Goal: Transaction & Acquisition: Book appointment/travel/reservation

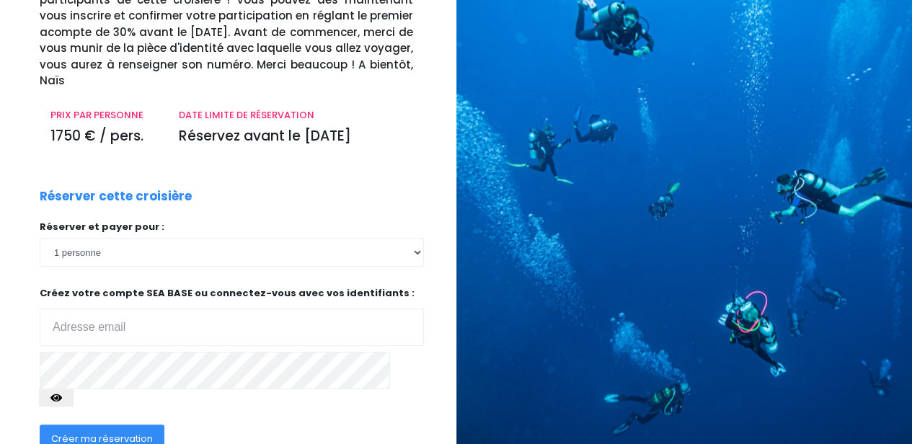
scroll to position [177, 0]
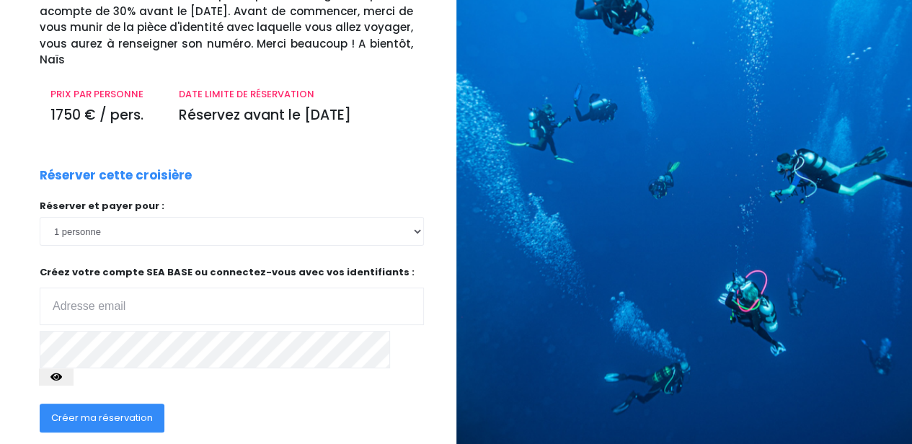
click at [231, 288] on input "email" at bounding box center [232, 306] width 384 height 37
type input "beaguenard@gmail.com"
click at [86, 411] on span "Créer ma réservation" at bounding box center [102, 418] width 102 height 14
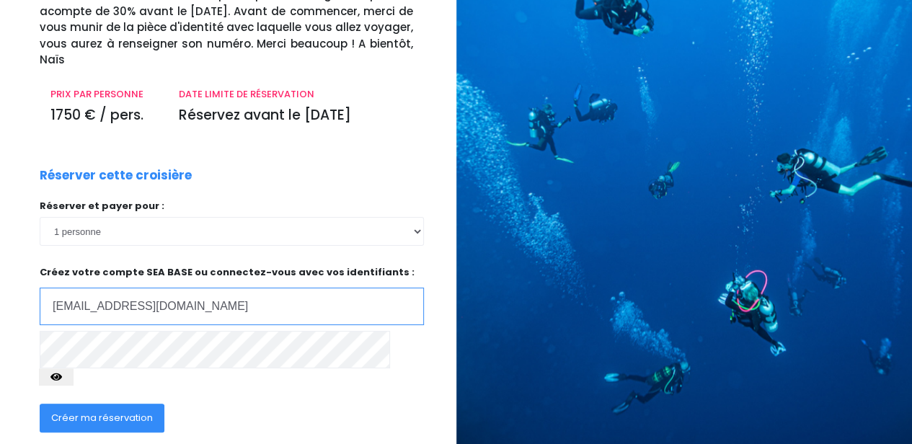
click at [190, 288] on input "beaguenard@gmail.com" at bounding box center [232, 306] width 384 height 37
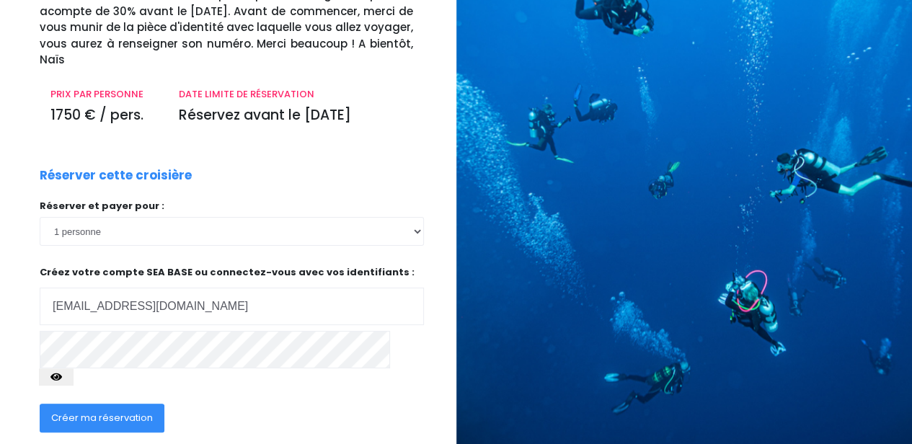
click at [62, 377] on icon "button" at bounding box center [56, 377] width 12 height 0
click at [131, 411] on span "Créer ma réservation" at bounding box center [102, 418] width 102 height 14
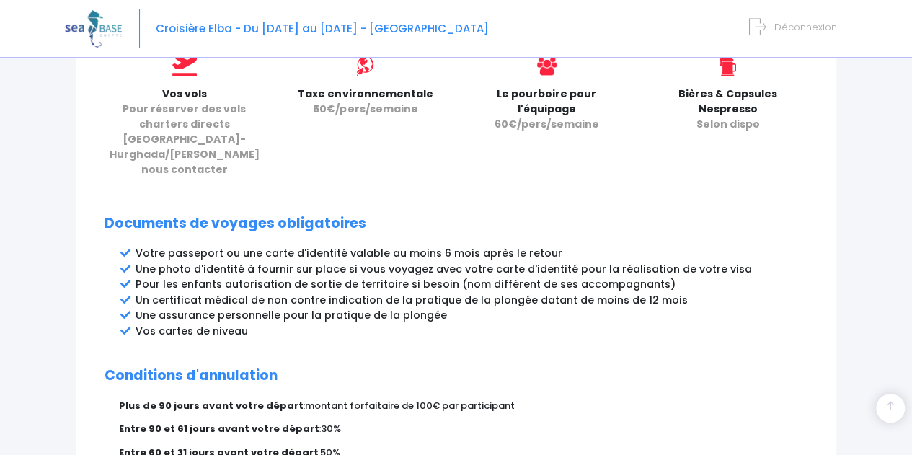
scroll to position [892, 0]
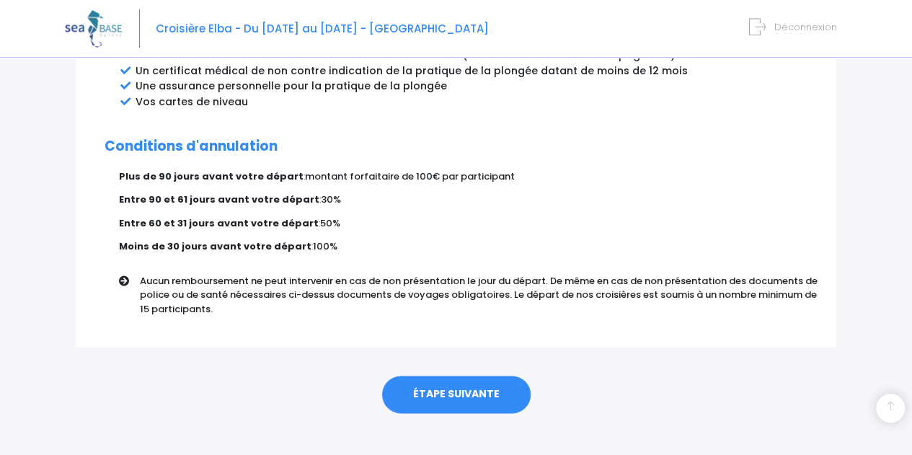
click at [471, 378] on link "ÉTAPE SUIVANTE" at bounding box center [456, 393] width 148 height 37
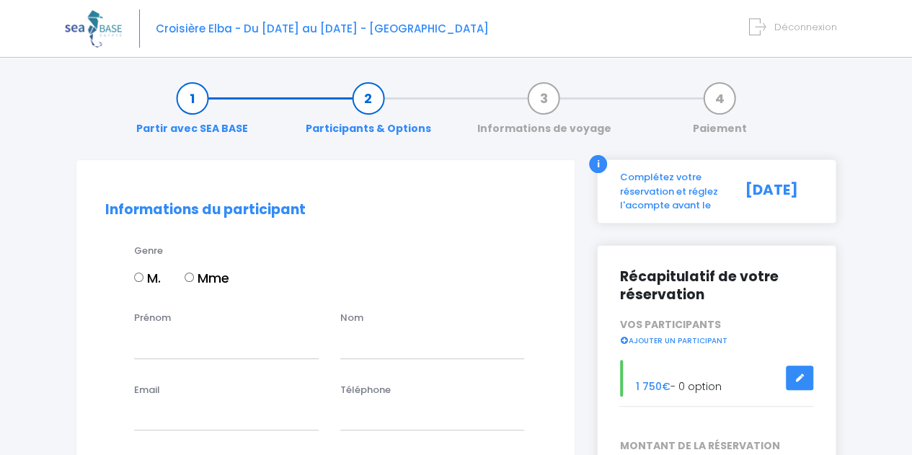
click at [193, 273] on input "Mme" at bounding box center [188, 276] width 9 height 9
radio input "true"
click at [152, 351] on input "Prénom" at bounding box center [226, 343] width 184 height 29
type input "Beatrice"
type input "SALAUN"
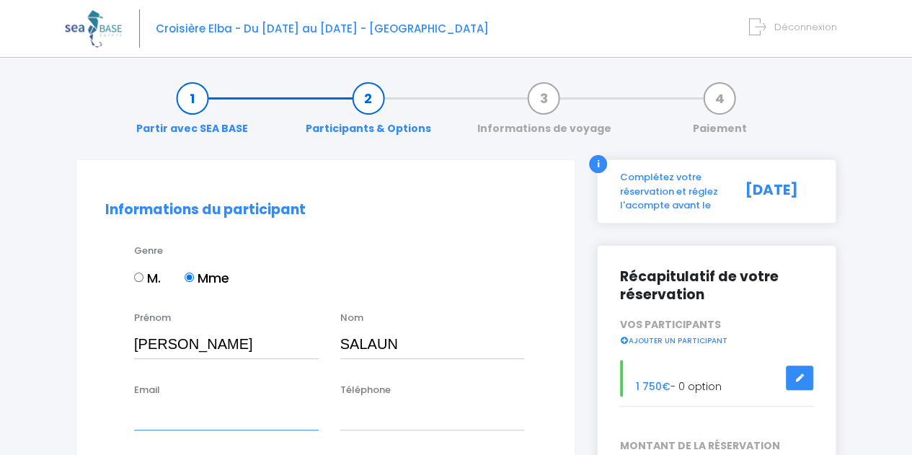
type input "beaguenard@gmail.com"
type input "0638733501"
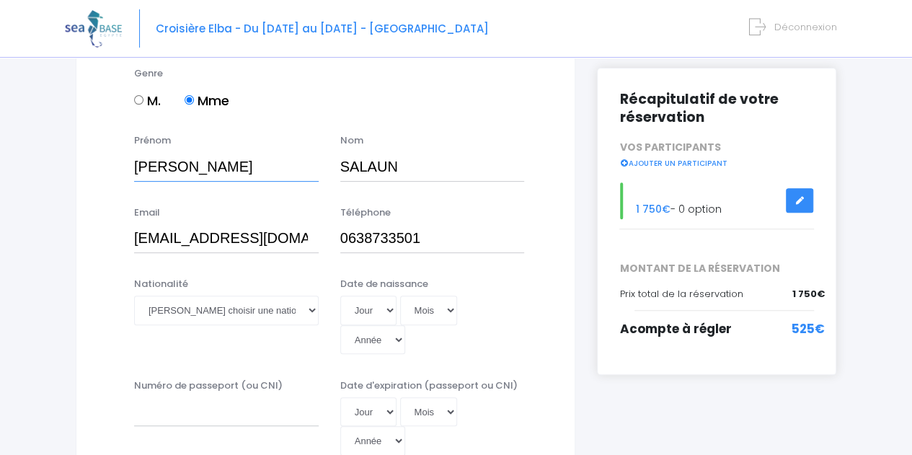
scroll to position [202, 0]
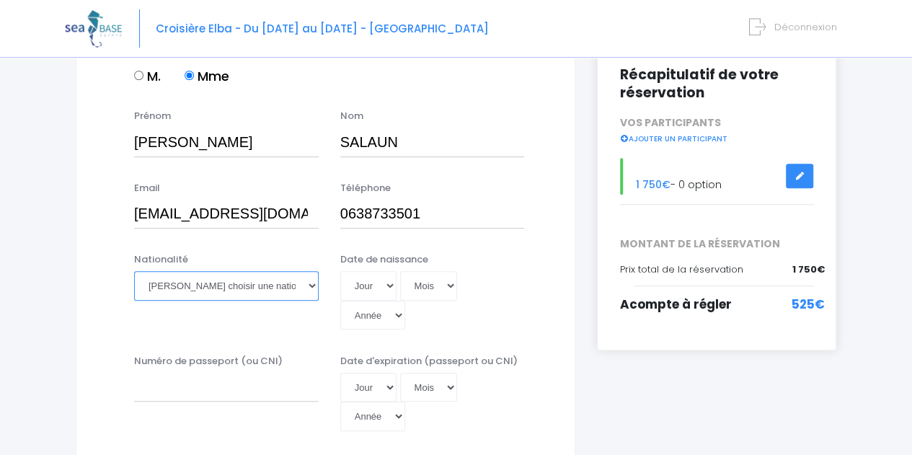
click at [269, 283] on select "Veuillez choisir une nationalité Afghane Albanaise Algerienne Allemande America…" at bounding box center [226, 285] width 184 height 29
select select "Française"
click at [134, 271] on select "Veuillez choisir une nationalité Afghane Albanaise Algerienne Allemande America…" at bounding box center [226, 285] width 184 height 29
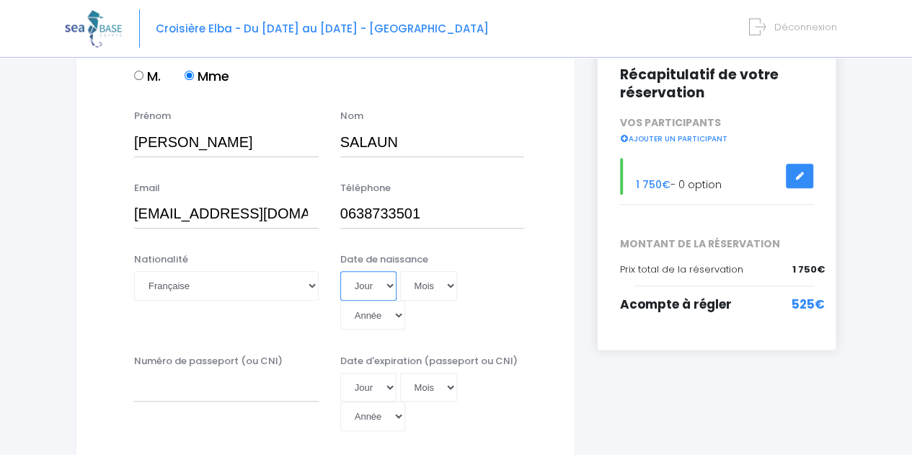
click at [386, 285] on select "Jour 01 02 03 04 05 06 07 08 09 10 11 12 13 14 15 16 17 18 19 20 21 22 23 24 25…" at bounding box center [368, 285] width 56 height 29
select select "04"
click at [340, 271] on select "Jour 01 02 03 04 05 06 07 08 09 10 11 12 13 14 15 16 17 18 19 20 21 22 23 24 25…" at bounding box center [368, 285] width 56 height 29
click at [428, 290] on select "Mois 01 02 03 04 05 06 07 08 09 10 11 12" at bounding box center [429, 285] width 58 height 29
select select "05"
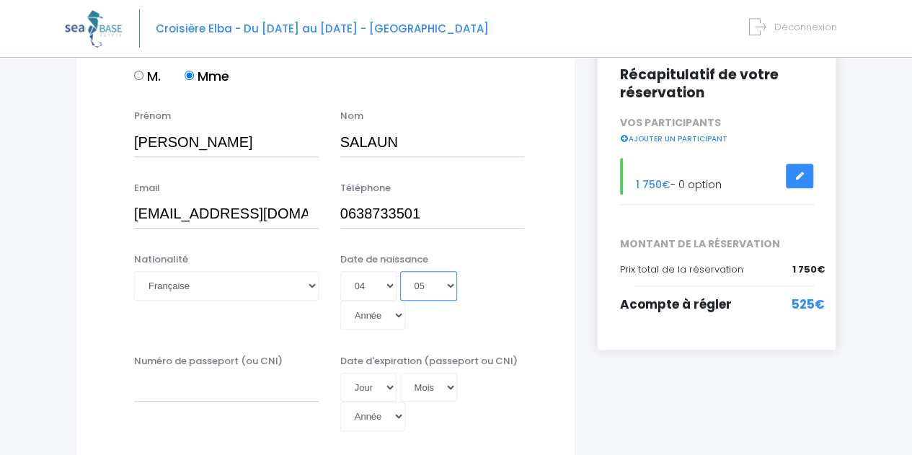
click at [400, 271] on select "Mois 01 02 03 04 05 06 07 08 09 10 11 12" at bounding box center [429, 285] width 58 height 29
click at [405, 300] on select "Année 2045 2044 2043 2042 2041 2040 2039 2038 2037 2036 2035 2034 2033 2032 203…" at bounding box center [372, 314] width 65 height 29
select select "1968"
click at [405, 300] on select "Année 2045 2044 2043 2042 2041 2040 2039 2038 2037 2036 2035 2034 2033 2032 203…" at bounding box center [372, 314] width 65 height 29
type input "1968-05-04"
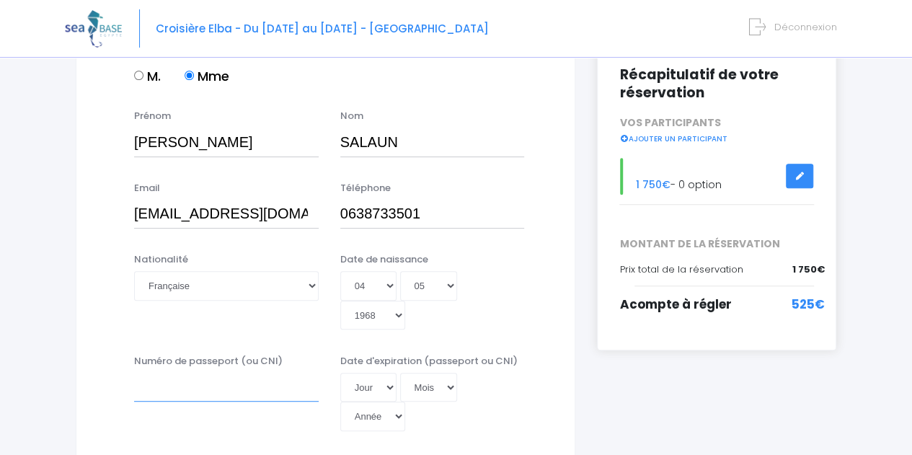
click at [146, 373] on input "Numéro de passeport (ou CNI)" at bounding box center [226, 387] width 184 height 29
type input "22CK55861"
click at [368, 373] on select "Jour 01 02 03 04 05 06 07 08 09 10 11 12 13 14 15 16 17 18 19 20 21 22 23 24 25…" at bounding box center [368, 387] width 56 height 29
select select "26"
click at [340, 373] on select "Jour 01 02 03 04 05 06 07 08 09 10 11 12 13 14 15 16 17 18 19 20 21 22 23 24 25…" at bounding box center [368, 387] width 56 height 29
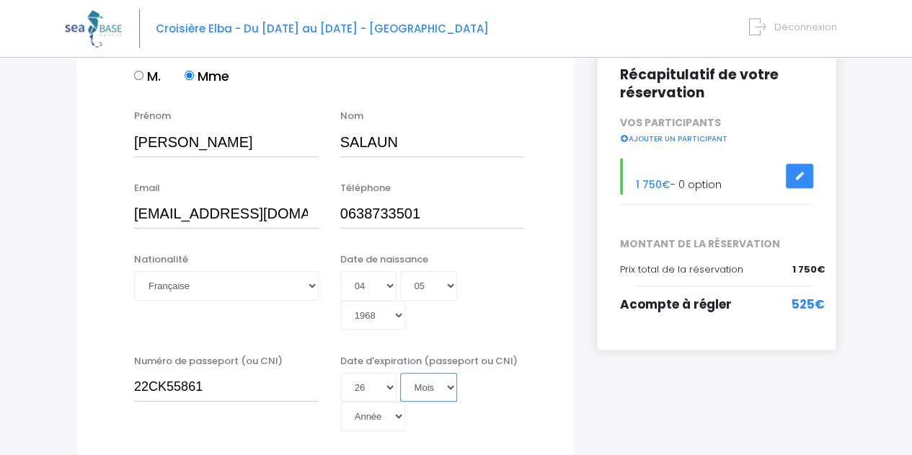
click at [437, 373] on select "Mois 01 02 03 04 05 06 07 08 09 10 11 12" at bounding box center [429, 387] width 58 height 29
select select "04"
click at [400, 373] on select "Mois 01 02 03 04 05 06 07 08 09 10 11 12" at bounding box center [429, 387] width 58 height 29
click at [405, 401] on select "Année 2045 2044 2043 2042 2041 2040 2039 2038 2037 2036 2035 2034 2033 2032 203…" at bounding box center [372, 415] width 65 height 29
select select "2032"
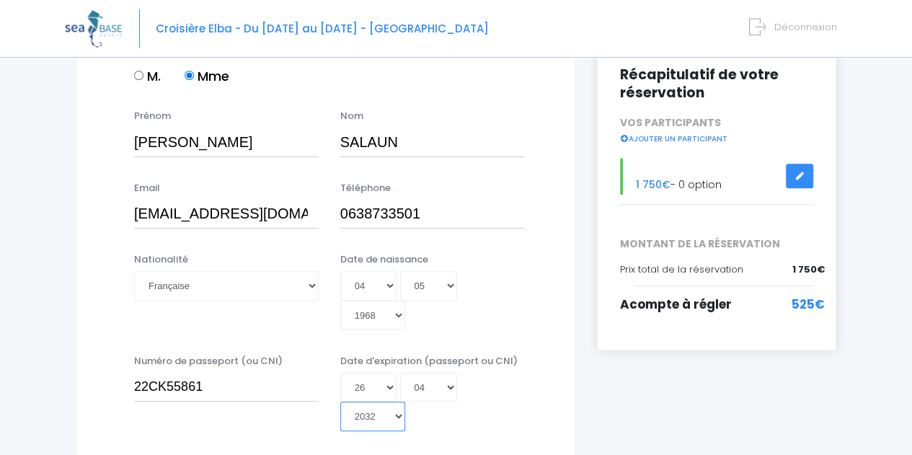
click at [405, 401] on select "Année 2045 2044 2043 2042 2041 2040 2039 2038 2037 2036 2035 2034 2033 2032 203…" at bounding box center [372, 415] width 65 height 29
type input "2032-04-26"
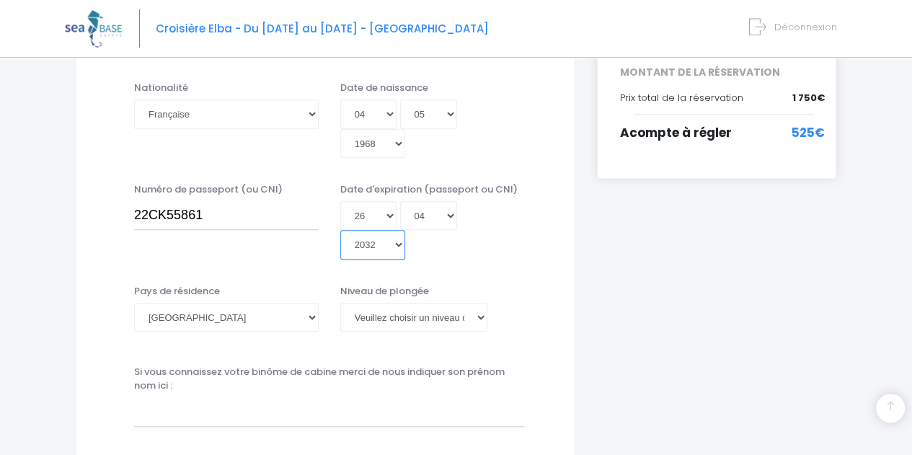
scroll to position [375, 0]
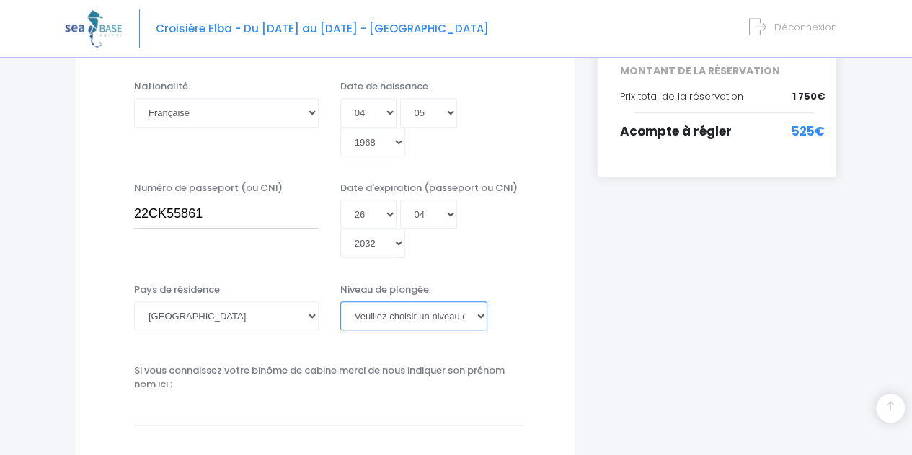
click at [481, 301] on select "Veuillez choisir un niveau de plongée Non plongeur Junior OW diver Adventure OW…" at bounding box center [414, 315] width 148 height 29
select select "N3"
click at [340, 301] on select "Veuillez choisir un niveau de plongée Non plongeur Junior OW diver Adventure OW…" at bounding box center [414, 315] width 148 height 29
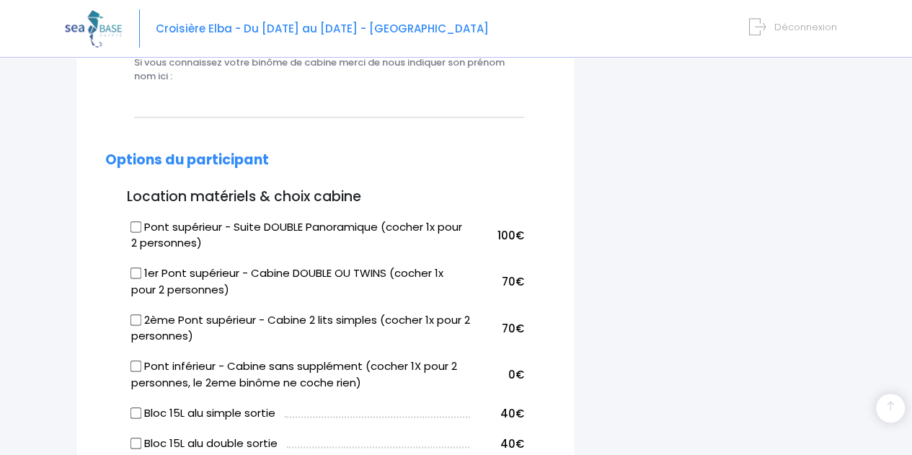
scroll to position [672, 0]
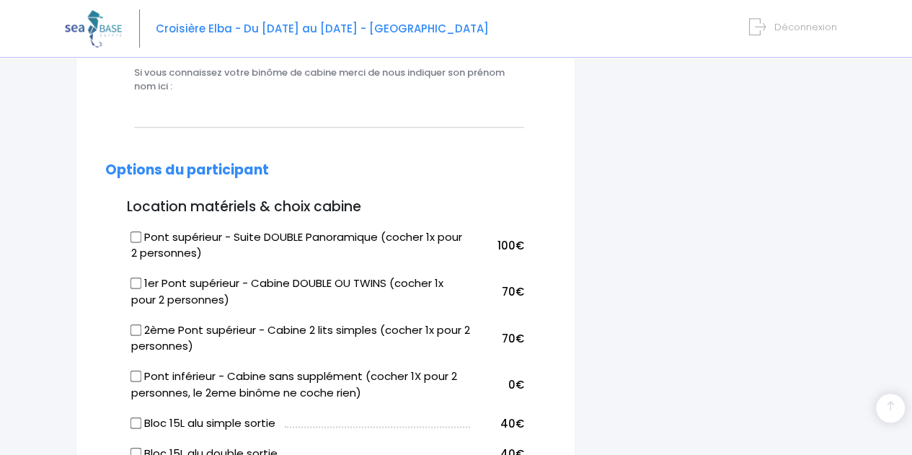
click at [134, 370] on input "Pont inférieur - Cabine sans supplément (cocher 1X pour 2 personnes, le 2eme bi…" at bounding box center [136, 376] width 12 height 12
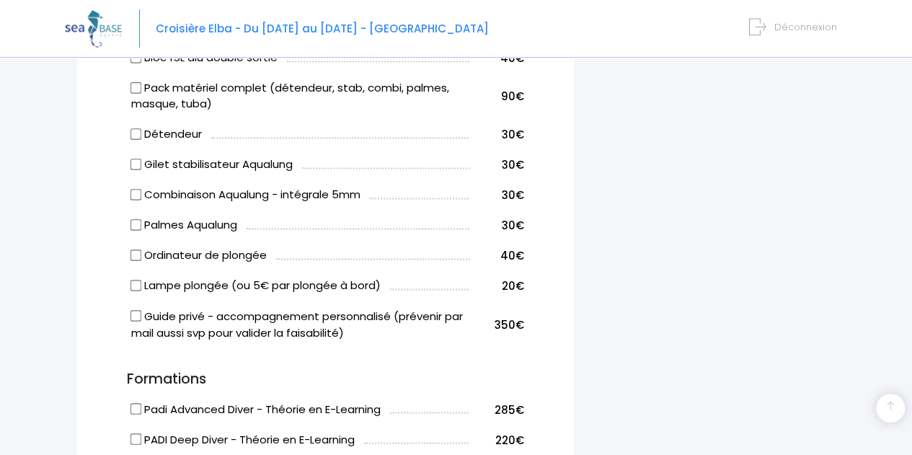
scroll to position [670, 0]
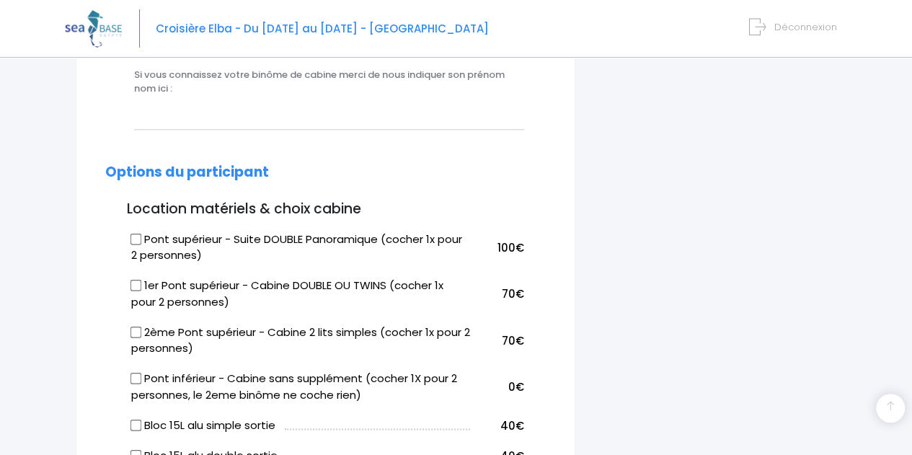
click at [133, 370] on label "Pont inférieur - Cabine sans supplément (cocher 1X pour 2 personnes, le 2eme bi…" at bounding box center [300, 386] width 339 height 32
click at [133, 373] on input "Pont inférieur - Cabine sans supplément (cocher 1X pour 2 personnes, le 2eme bi…" at bounding box center [136, 379] width 12 height 12
checkbox input "true"
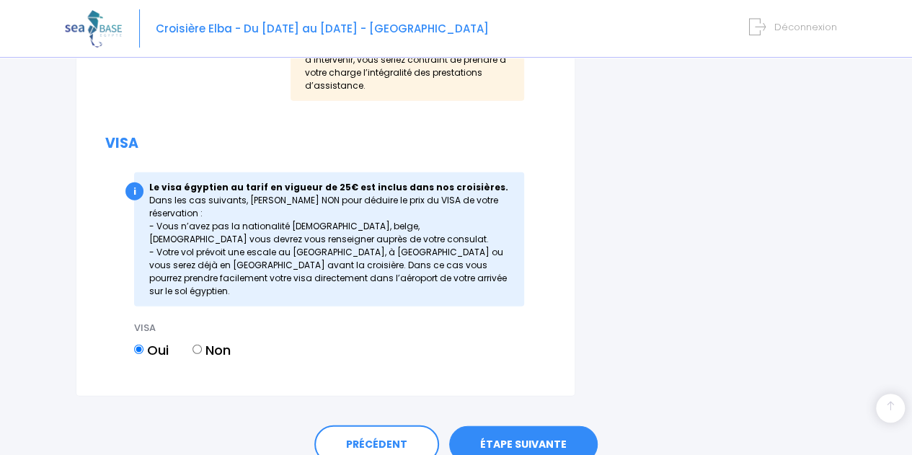
scroll to position [1880, 0]
click at [533, 425] on link "ÉTAPE SUIVANTE" at bounding box center [523, 443] width 148 height 37
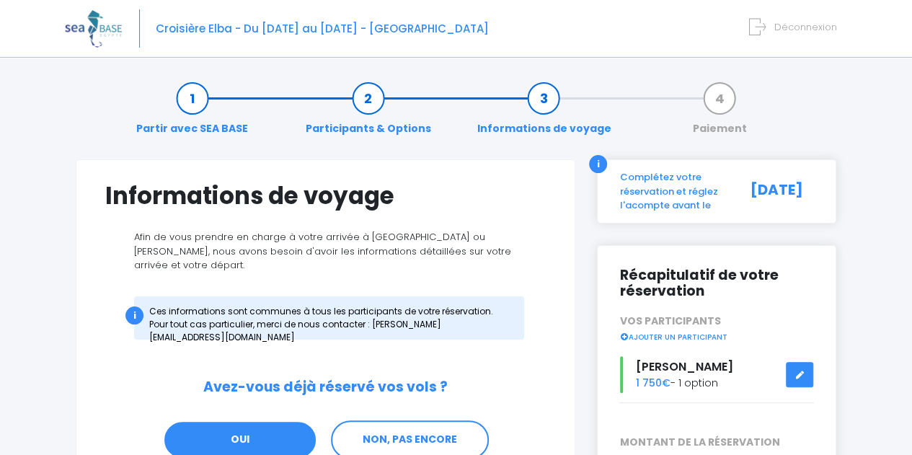
click at [239, 420] on link "OUI" at bounding box center [240, 439] width 154 height 39
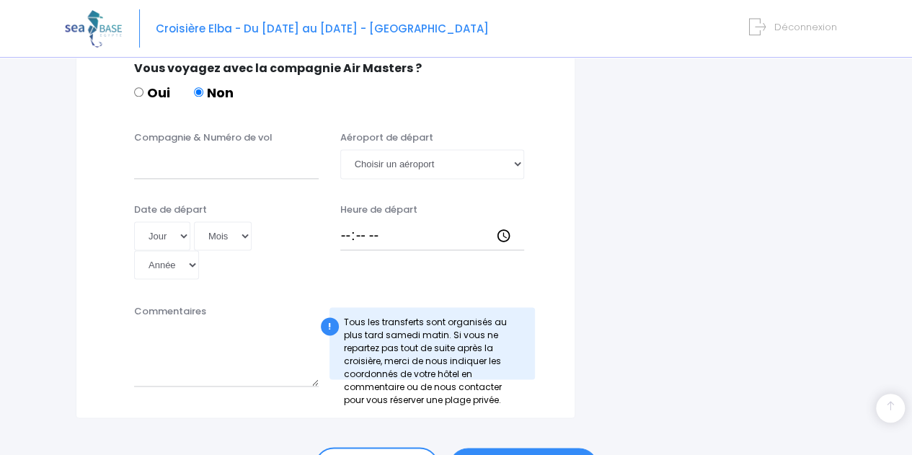
scroll to position [920, 0]
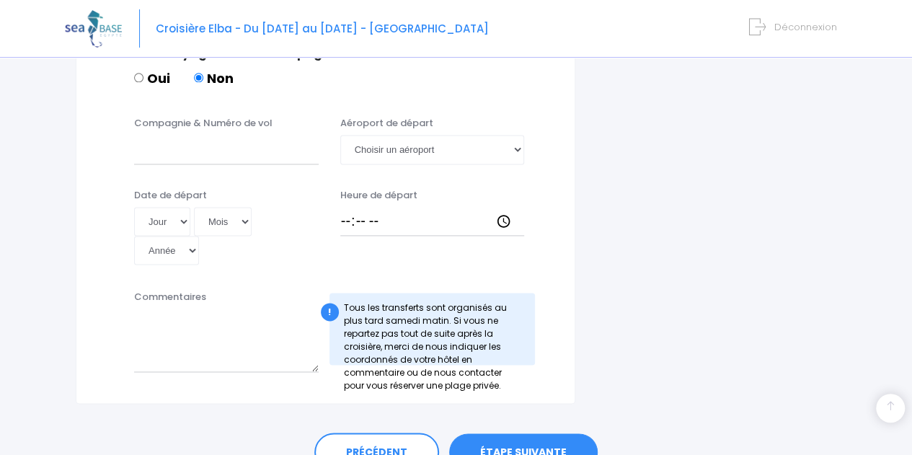
click at [516, 433] on link "ÉTAPE SUIVANTE" at bounding box center [523, 451] width 148 height 37
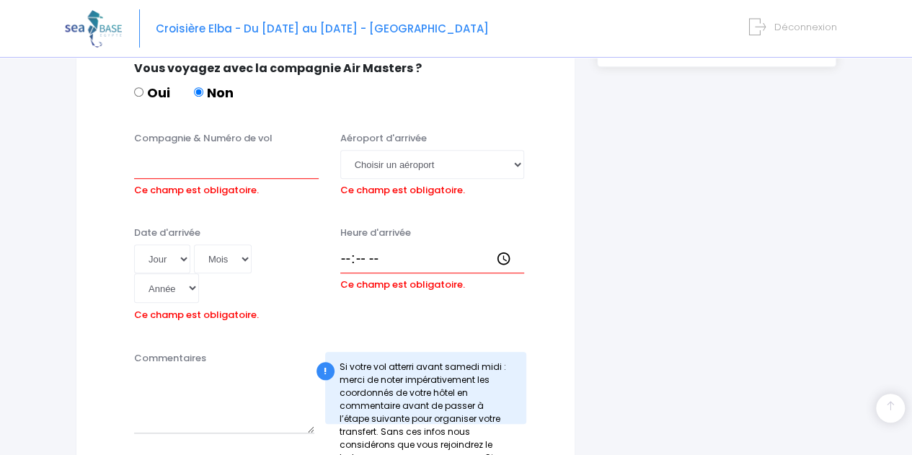
scroll to position [488, 0]
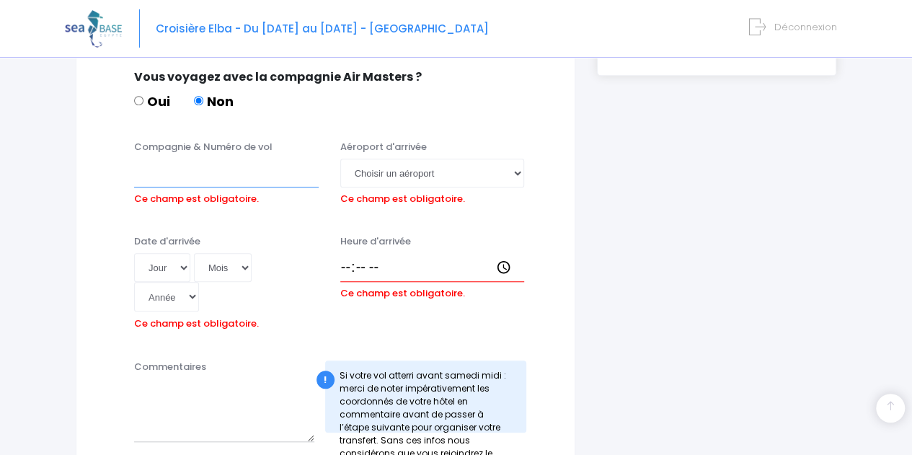
click at [201, 164] on input "Compagnie & Numéro de vol" at bounding box center [226, 173] width 184 height 29
type input "EASY JET"
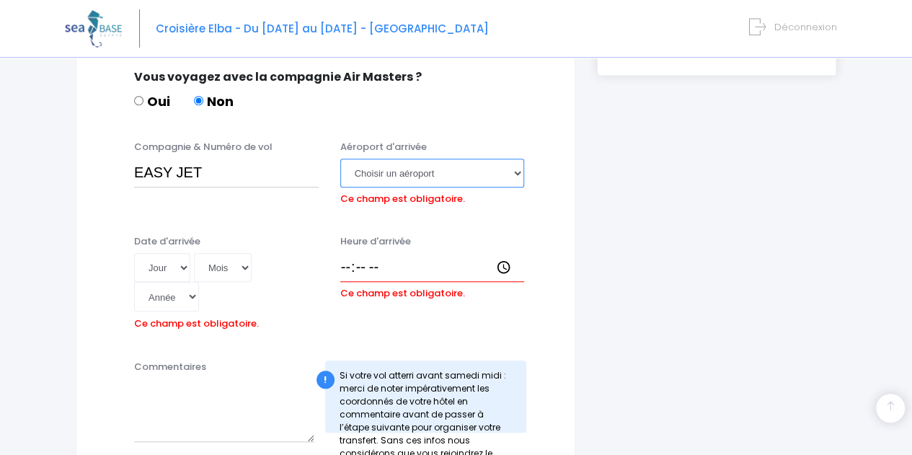
click at [482, 159] on select "Choisir un aéroport Hurghada Marsa Alam" at bounding box center [432, 173] width 184 height 29
select select "Hurghada"
click at [340, 159] on select "Choisir un aéroport Hurghada Marsa Alam" at bounding box center [432, 173] width 184 height 29
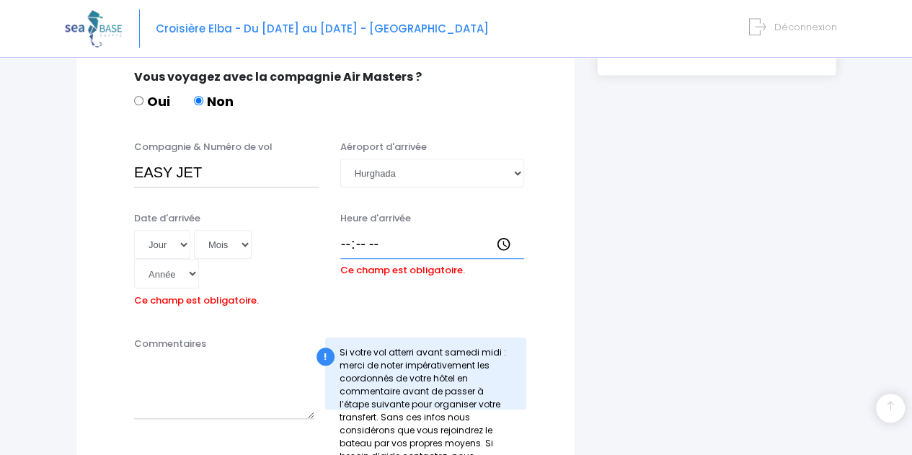
click at [340, 230] on input "Heure d'arrivée" at bounding box center [432, 244] width 184 height 29
type input "18:00"
click at [180, 230] on select "Jour 01 02 03 04 05 06 07 08 09 10 11 12 13 14 15 16 17 18 19 20 21 22 23 24 25…" at bounding box center [162, 244] width 56 height 29
click at [134, 230] on select "Jour 01 02 03 04 05 06 07 08 09 10 11 12 13 14 15 16 17 18 19 20 21 22 23 24 25…" at bounding box center [162, 244] width 56 height 29
click at [177, 230] on select "Jour 01 02 03 04 05 06 07 08 09 10 11 12 13 14 15 16 17 18 19 20 21 22 23 24 25…" at bounding box center [162, 244] width 56 height 29
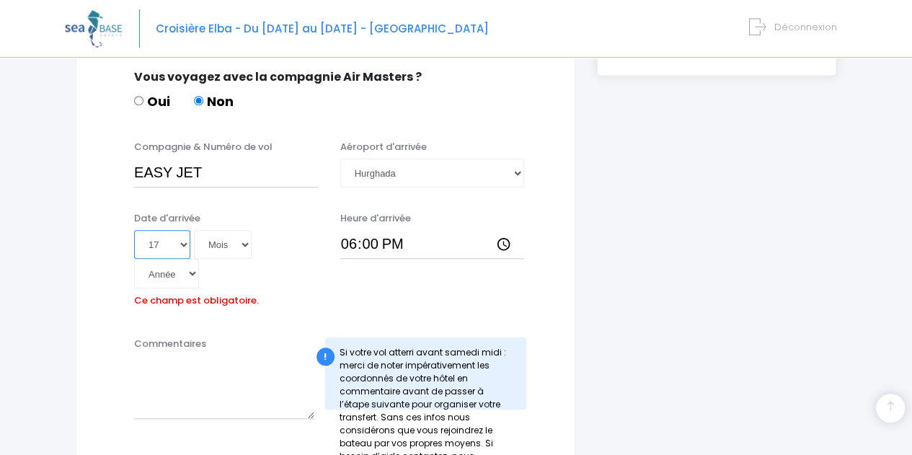
select select "16"
click at [134, 230] on select "Jour 01 02 03 04 05 06 07 08 09 10 11 12 13 14 15 16 17 18 19 20 21 22 23 24 25…" at bounding box center [162, 244] width 56 height 29
click at [241, 230] on select "Mois 01 02 03 04 05 06 07 08 09 10 11 12" at bounding box center [223, 244] width 58 height 29
select select "05"
click at [194, 230] on select "Mois 01 02 03 04 05 06 07 08 09 10 11 12" at bounding box center [223, 244] width 58 height 29
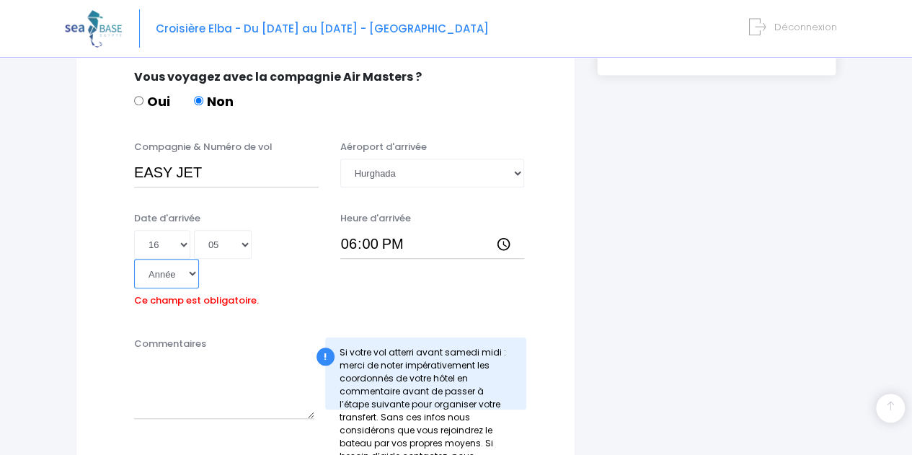
click at [199, 259] on select "Année 2045 2044 2043 2042 2041 2040 2039 2038 2037 2036 2035 2034 2033 2032 203…" at bounding box center [166, 273] width 65 height 29
select select "2026"
click at [199, 259] on select "Année 2045 2044 2043 2042 2041 2040 2039 2038 2037 2036 2035 2034 2033 2032 203…" at bounding box center [166, 273] width 65 height 29
type input "2026-05-16"
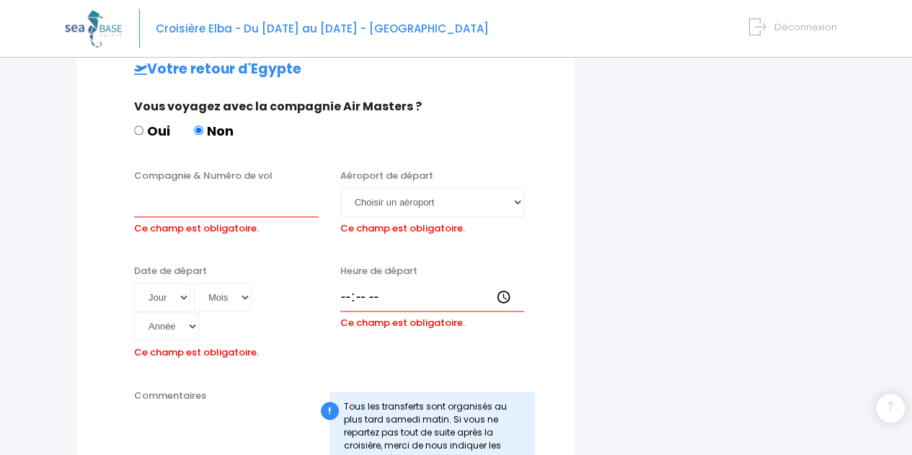
scroll to position [891, 0]
click at [236, 187] on input "Compagnie & Numéro de vol" at bounding box center [226, 201] width 184 height 29
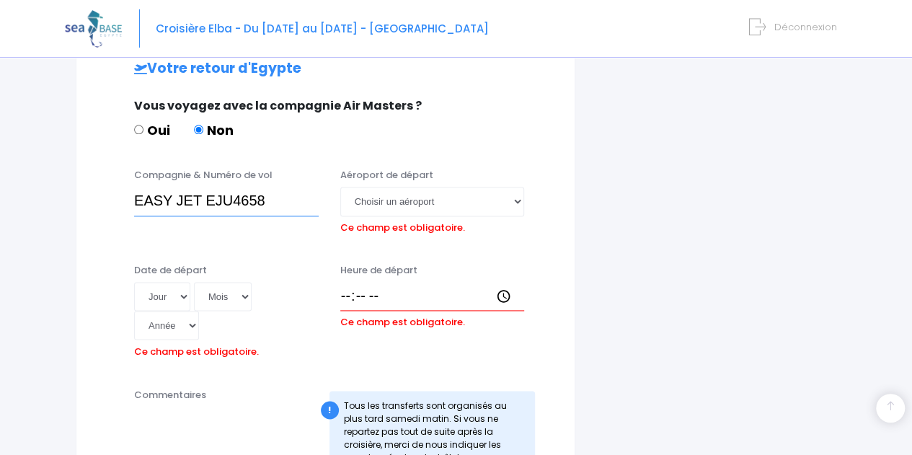
type input "EASY JET EJU4658"
click at [392, 187] on select "Choisir un aéroport Hurghada Marsa Alam" at bounding box center [432, 201] width 184 height 29
select select "Hurghada"
click at [340, 187] on select "Choisir un aéroport Hurghada Marsa Alam" at bounding box center [432, 201] width 184 height 29
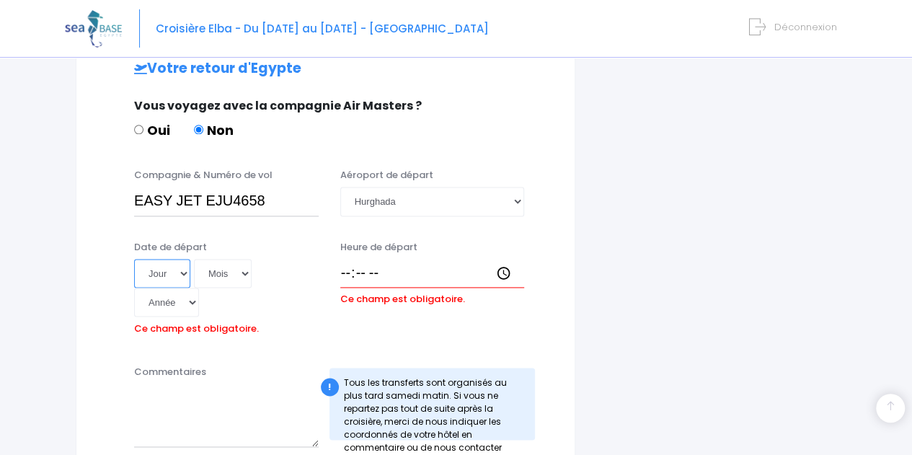
click at [184, 259] on select "Jour 01 02 03 04 05 06 07 08 09 10 11 12 13 14 15 16 17 18 19 20 21 22 23 24 25…" at bounding box center [162, 273] width 56 height 29
select select "23"
click at [134, 259] on select "Jour 01 02 03 04 05 06 07 08 09 10 11 12 13 14 15 16 17 18 19 20 21 22 23 24 25…" at bounding box center [162, 273] width 56 height 29
click at [212, 259] on select "Mois 01 02 03 04 05 06 07 08 09 10 11 12" at bounding box center [223, 273] width 58 height 29
select select "05"
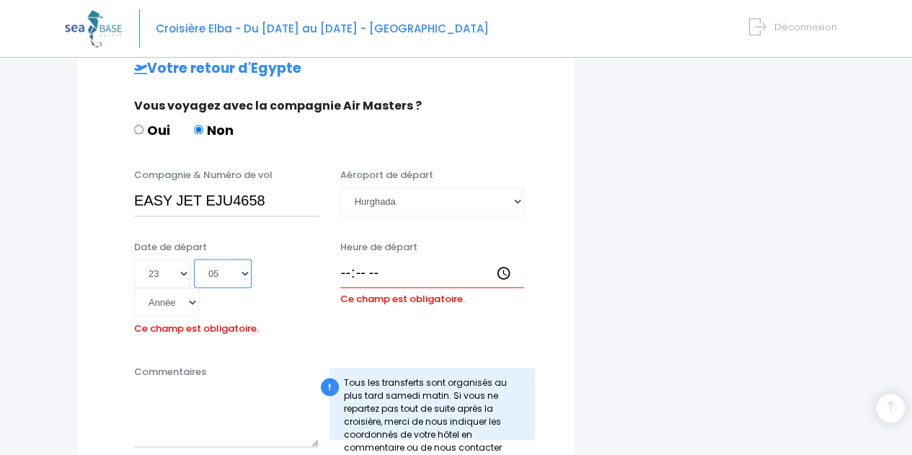
click at [194, 259] on select "Mois 01 02 03 04 05 06 07 08 09 10 11 12" at bounding box center [223, 273] width 58 height 29
click at [199, 288] on select "Année 2045 2044 2043 2042 2041 2040 2039 2038 2037 2036 2035 2034 2033 2032 203…" at bounding box center [166, 302] width 65 height 29
select select "2026"
click at [199, 288] on select "Année 2045 2044 2043 2042 2041 2040 2039 2038 2037 2036 2035 2034 2033 2032 203…" at bounding box center [166, 302] width 65 height 29
type input "2026-05-23"
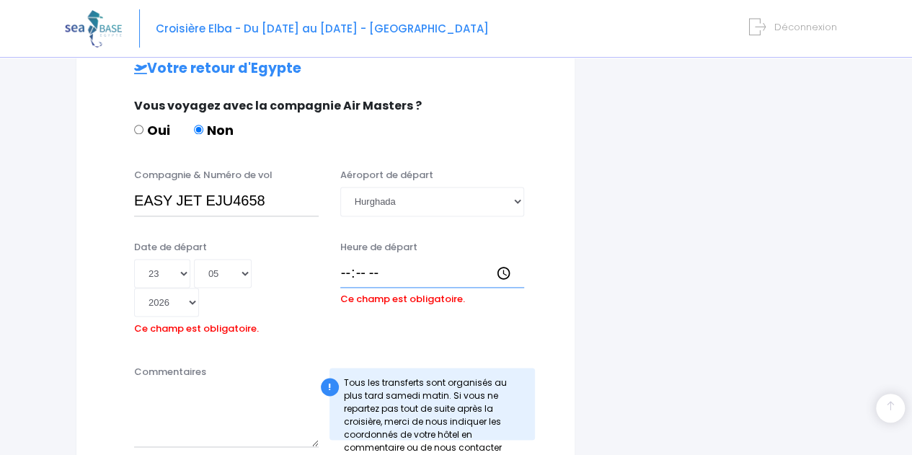
click at [393, 259] on input "Heure de départ" at bounding box center [432, 273] width 184 height 29
click at [435, 259] on input "18:50" at bounding box center [432, 273] width 184 height 29
type input "18:50"
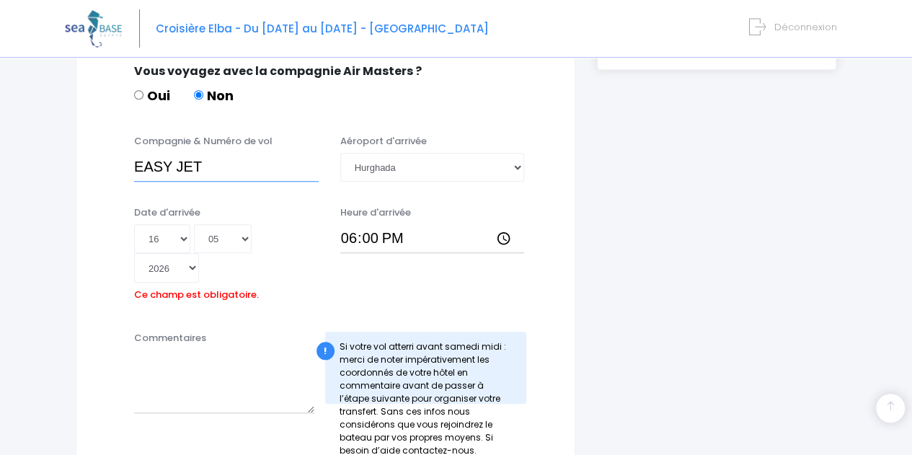
click at [220, 153] on input "EASY JET" at bounding box center [226, 167] width 184 height 29
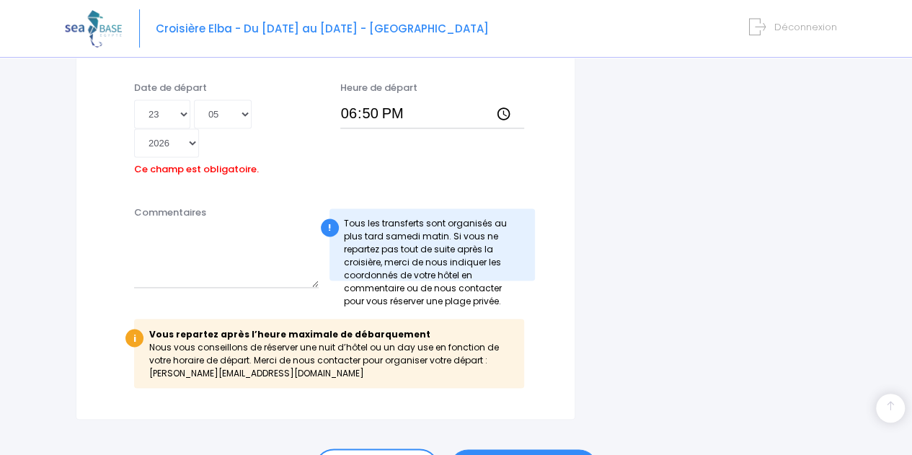
scroll to position [1066, 0]
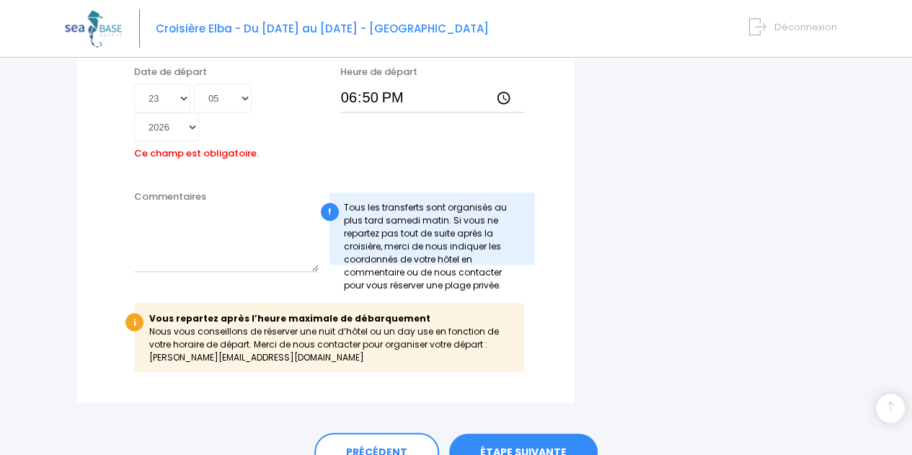
type input "EASY JET EJU4657"
click at [516, 433] on link "ÉTAPE SUIVANTE" at bounding box center [523, 451] width 148 height 37
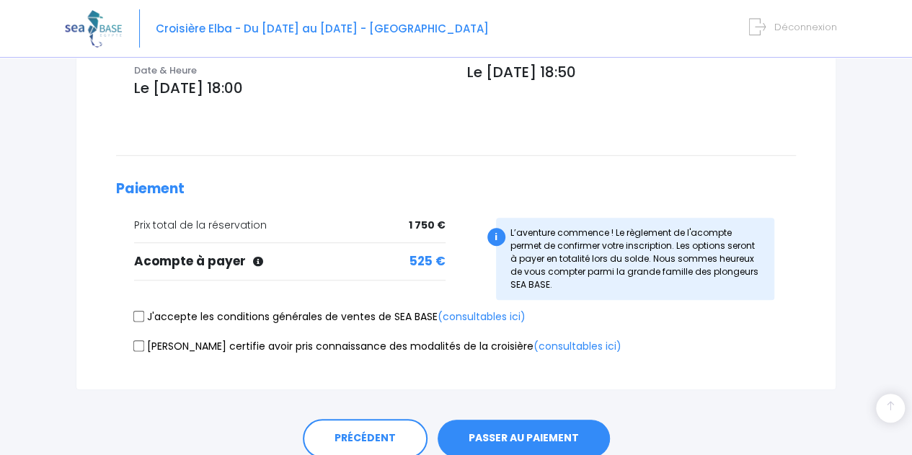
scroll to position [548, 0]
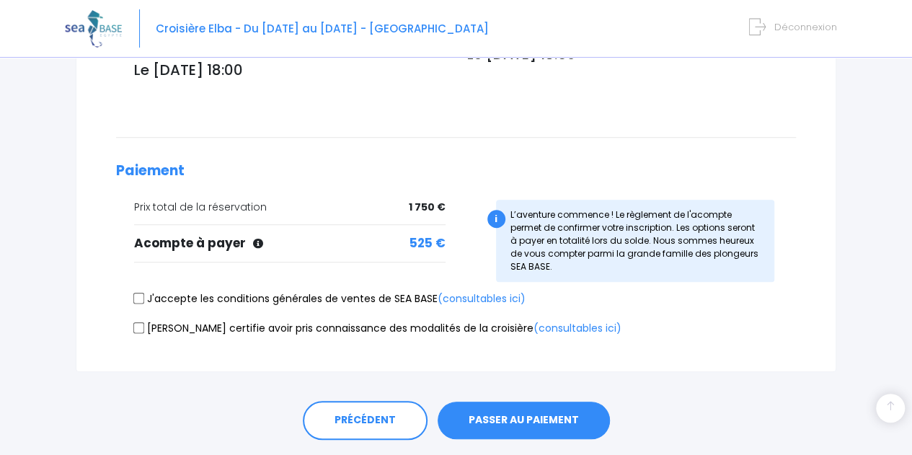
click at [135, 291] on label "J'accepte les conditions générales de ventes de SEA BASE (consultables ici)" at bounding box center [329, 298] width 391 height 15
click at [135, 293] on input "J'accepte les conditions générales de ventes de SEA BASE (consultables ici)" at bounding box center [139, 299] width 12 height 12
checkbox input "true"
click at [136, 321] on input "[PERSON_NAME] certifie avoir pris connaissance des modalités de la croisière (c…" at bounding box center [139, 327] width 12 height 12
checkbox input "true"
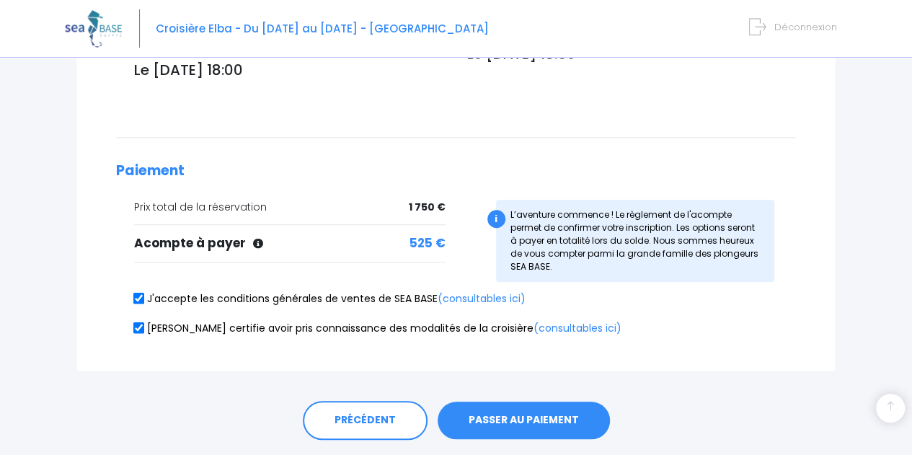
click at [519, 401] on button "PASSER AU PAIEMENT" at bounding box center [523, 419] width 172 height 37
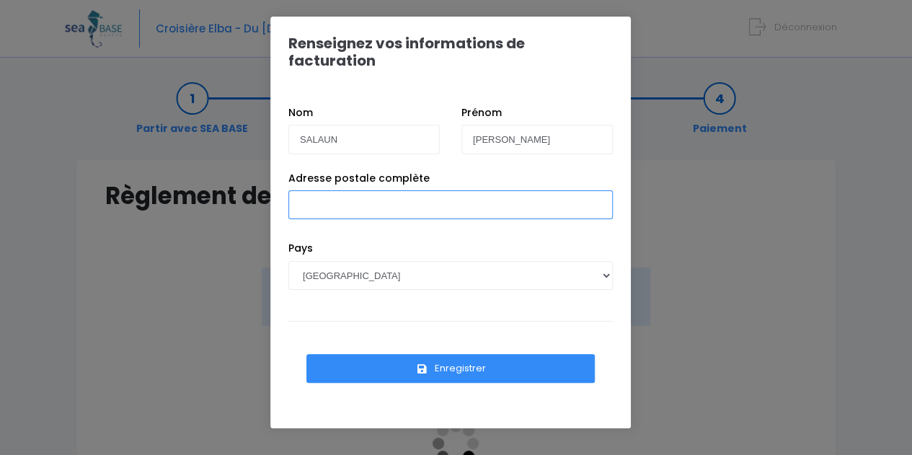
click at [451, 190] on input "Adresse postale complète" at bounding box center [450, 204] width 324 height 29
type input "12 Villa [PERSON_NAME]"
click at [452, 358] on button "Enregistrer" at bounding box center [450, 368] width 288 height 29
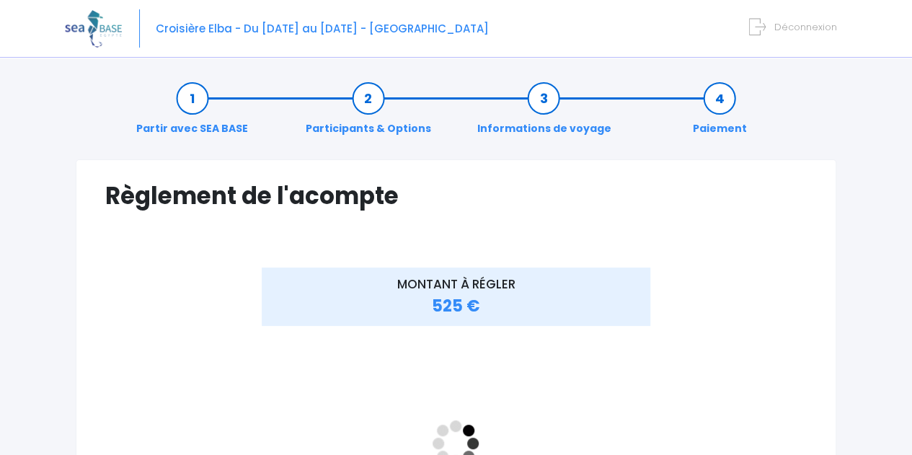
scroll to position [349, 0]
